Goal: Information Seeking & Learning: Learn about a topic

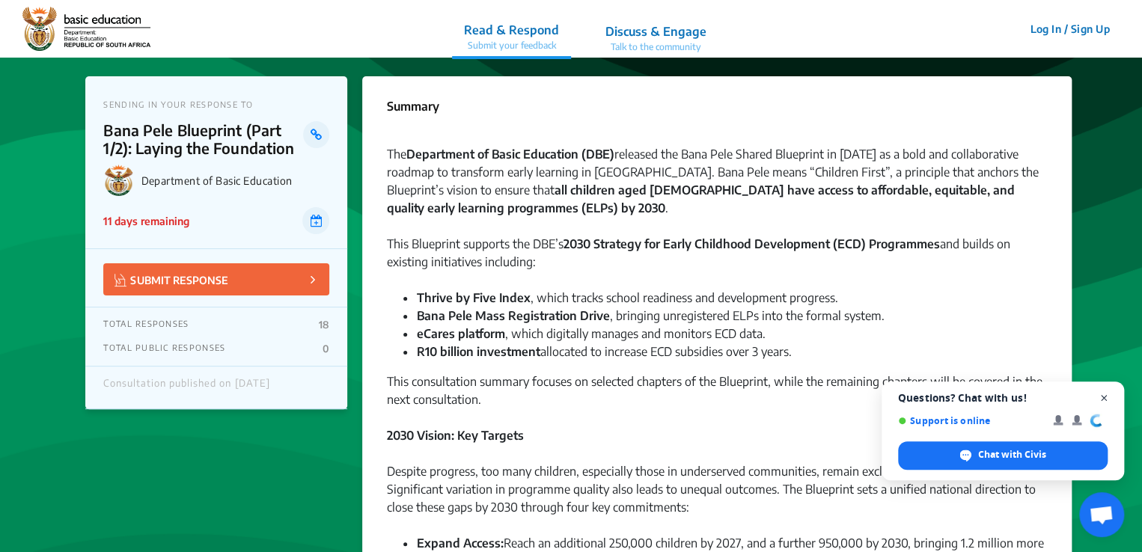
click at [1107, 396] on span "Close chat" at bounding box center [1104, 398] width 19 height 19
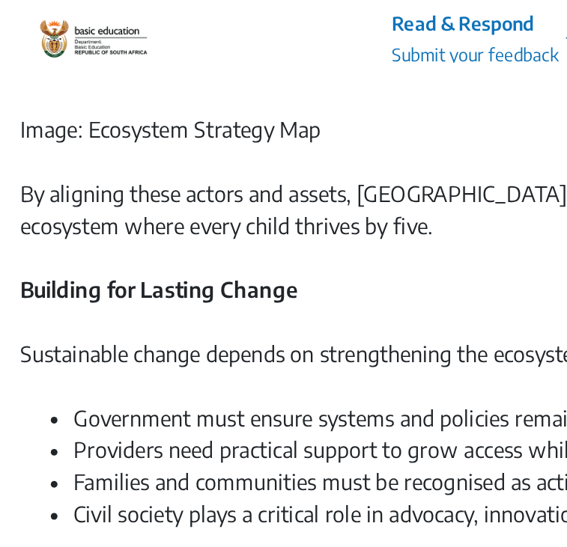
scroll to position [1721, 0]
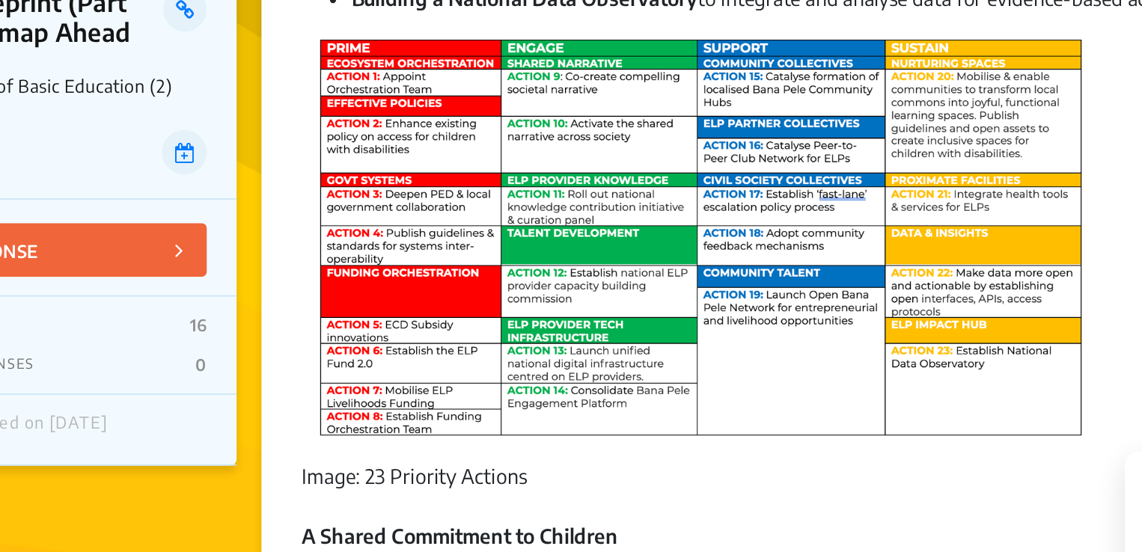
scroll to position [697, 0]
